Goal: Use online tool/utility

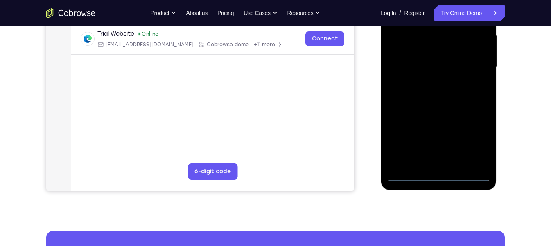
scroll to position [193, 0]
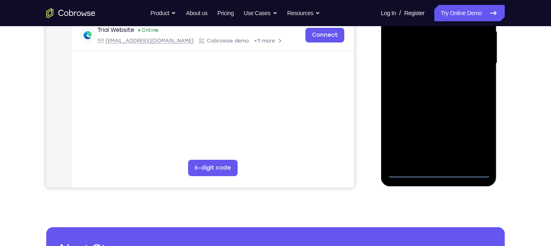
click at [442, 173] on div at bounding box center [438, 63] width 103 height 229
click at [476, 136] on div at bounding box center [438, 63] width 103 height 229
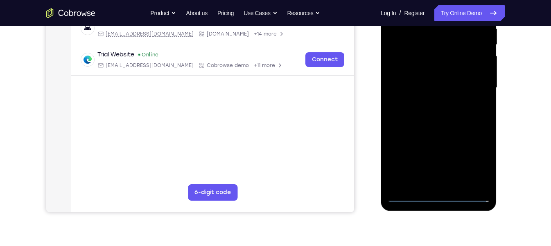
scroll to position [97, 0]
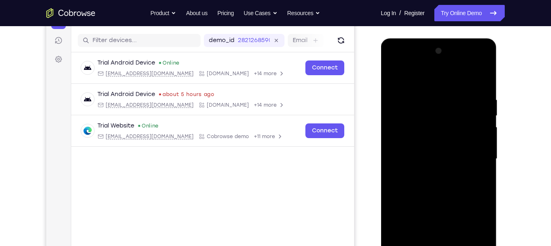
click at [397, 65] on div at bounding box center [438, 159] width 103 height 229
click at [473, 158] on div at bounding box center [438, 159] width 103 height 229
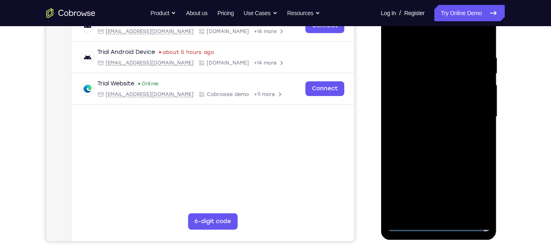
click at [432, 130] on div at bounding box center [438, 116] width 103 height 229
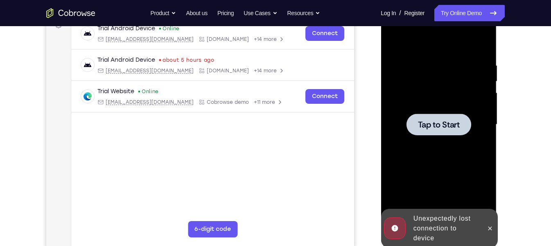
click at [452, 122] on span "Tap to Start" at bounding box center [439, 125] width 42 height 8
click at [433, 138] on div at bounding box center [438, 124] width 103 height 229
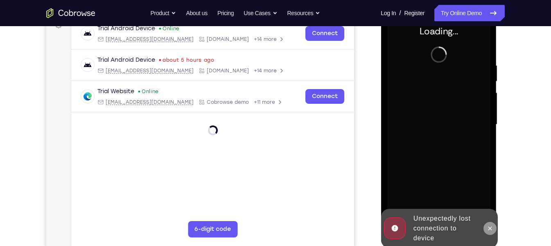
click at [488, 230] on icon at bounding box center [489, 229] width 7 height 7
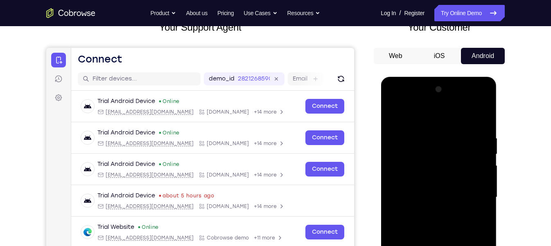
scroll to position [203, 0]
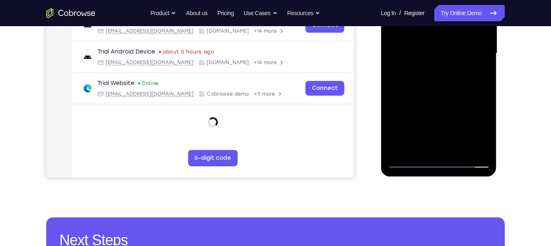
click at [444, 164] on div at bounding box center [438, 53] width 103 height 229
click at [438, 163] on div at bounding box center [438, 53] width 103 height 229
click at [478, 127] on div at bounding box center [438, 53] width 103 height 229
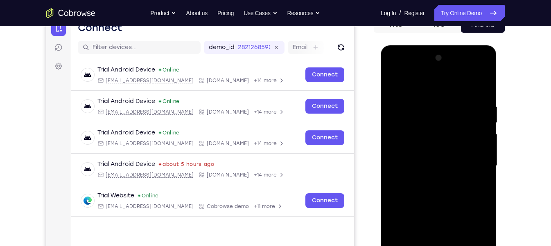
scroll to position [87, 0]
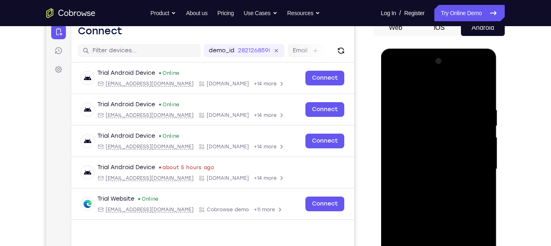
click at [395, 72] on div at bounding box center [438, 169] width 103 height 229
click at [468, 166] on div at bounding box center [438, 169] width 103 height 229
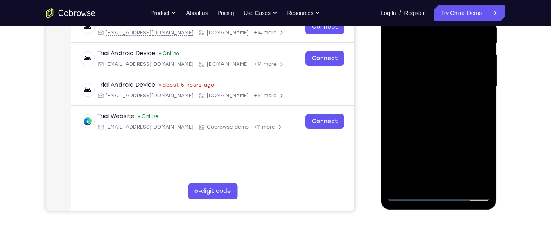
click at [427, 100] on div at bounding box center [438, 86] width 103 height 229
click at [431, 79] on div at bounding box center [438, 86] width 103 height 229
click at [438, 72] on div at bounding box center [438, 86] width 103 height 229
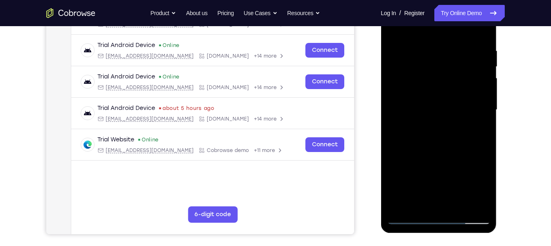
scroll to position [137, 0]
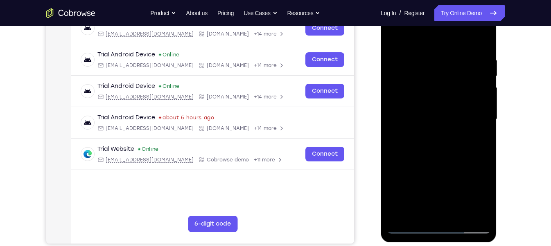
click at [433, 117] on div at bounding box center [438, 119] width 103 height 229
click at [436, 144] on div at bounding box center [438, 119] width 103 height 229
drag, startPoint x: 436, startPoint y: 144, endPoint x: 459, endPoint y: 149, distance: 23.9
click at [459, 149] on div at bounding box center [438, 119] width 103 height 229
click at [462, 149] on div at bounding box center [438, 119] width 103 height 229
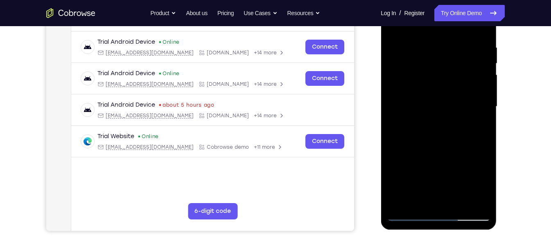
scroll to position [130, 0]
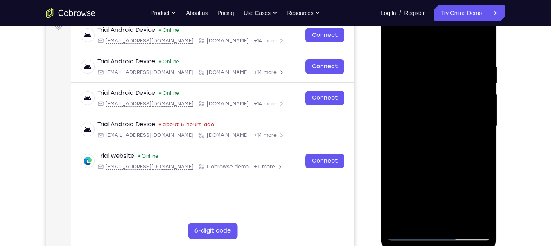
click at [449, 162] on div at bounding box center [438, 126] width 103 height 229
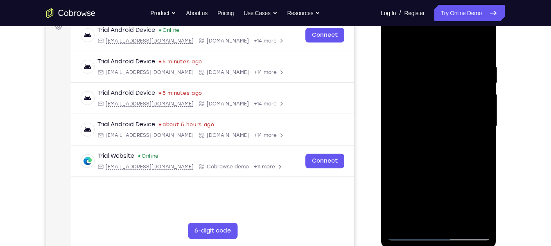
click at [483, 55] on div at bounding box center [438, 126] width 103 height 229
click at [422, 66] on div at bounding box center [438, 126] width 103 height 229
drag, startPoint x: 479, startPoint y: 120, endPoint x: 415, endPoint y: 151, distance: 70.3
click at [415, 151] on div at bounding box center [438, 126] width 103 height 229
click at [479, 153] on div at bounding box center [438, 126] width 103 height 229
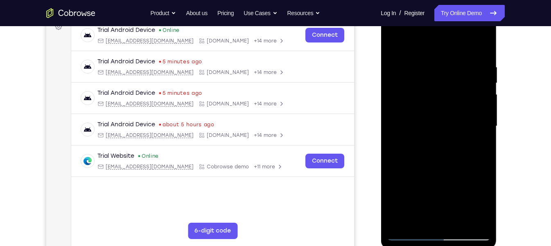
drag, startPoint x: 479, startPoint y: 153, endPoint x: 431, endPoint y: 178, distance: 54.4
click at [431, 178] on div at bounding box center [438, 126] width 103 height 229
drag, startPoint x: 458, startPoint y: 162, endPoint x: 430, endPoint y: 168, distance: 29.2
click at [430, 168] on div at bounding box center [438, 126] width 103 height 229
